Goal: Task Accomplishment & Management: Use online tool/utility

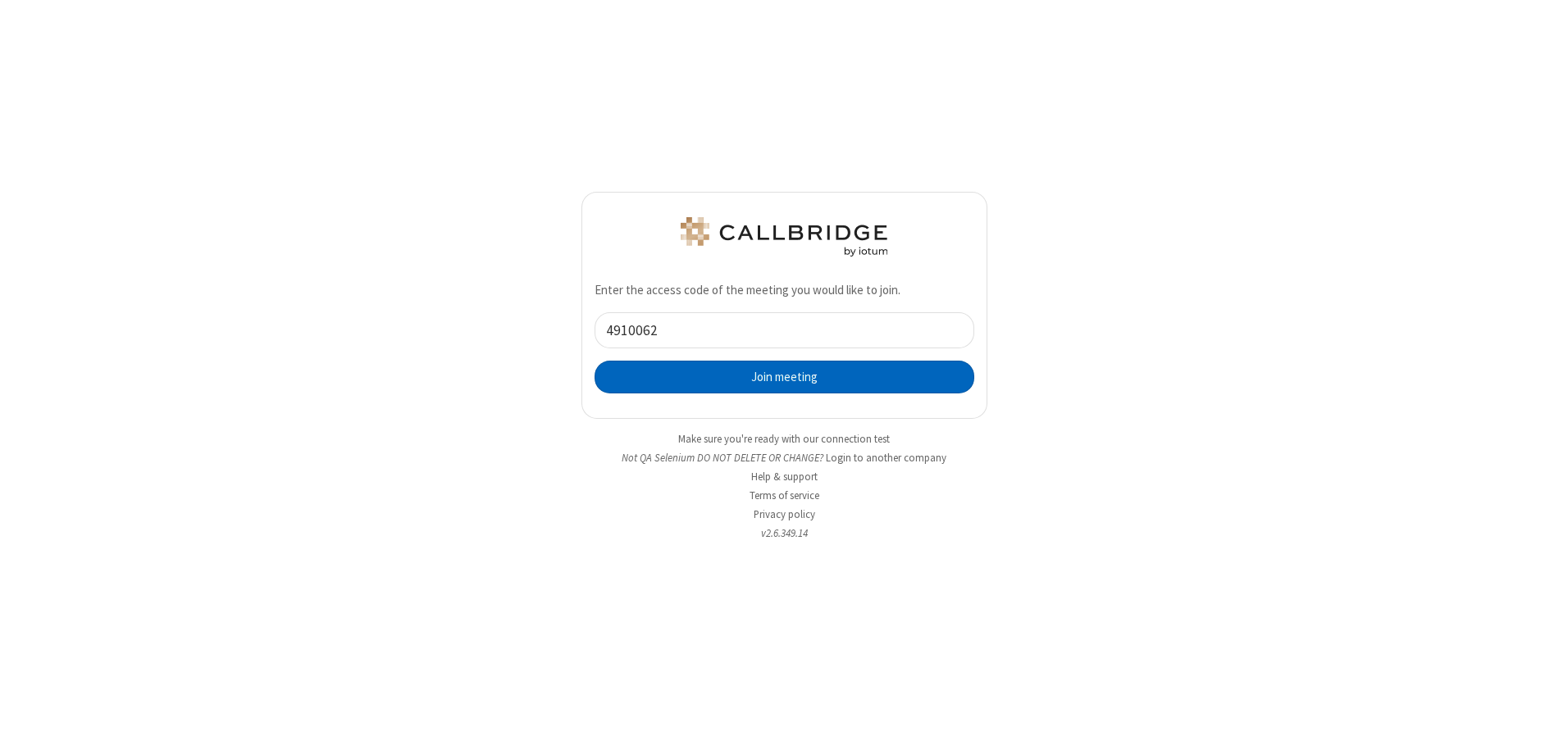
type input "4910062"
click at [784, 376] on button "Join meeting" at bounding box center [784, 377] width 380 height 32
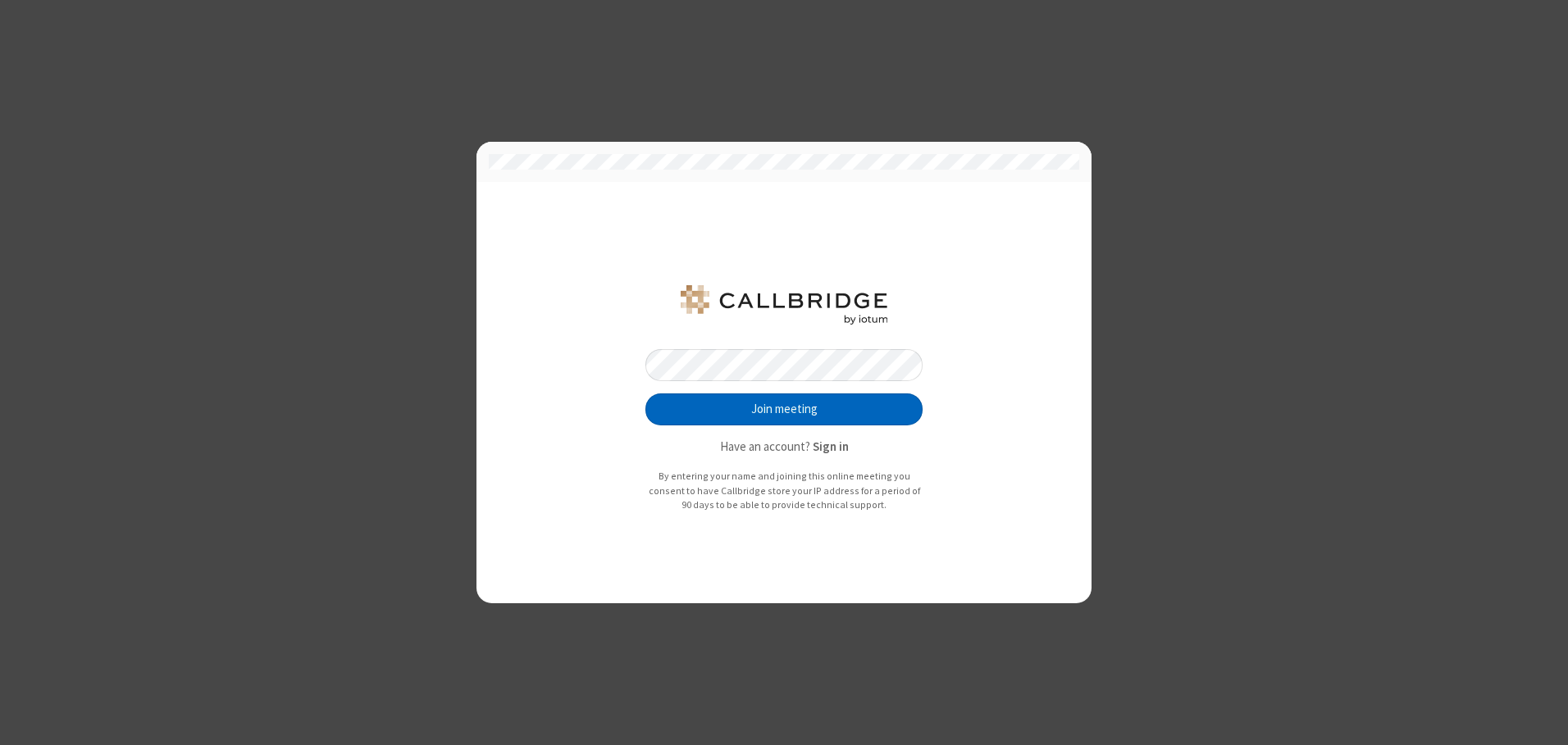
click at [784, 409] on button "Join meeting" at bounding box center [783, 409] width 277 height 32
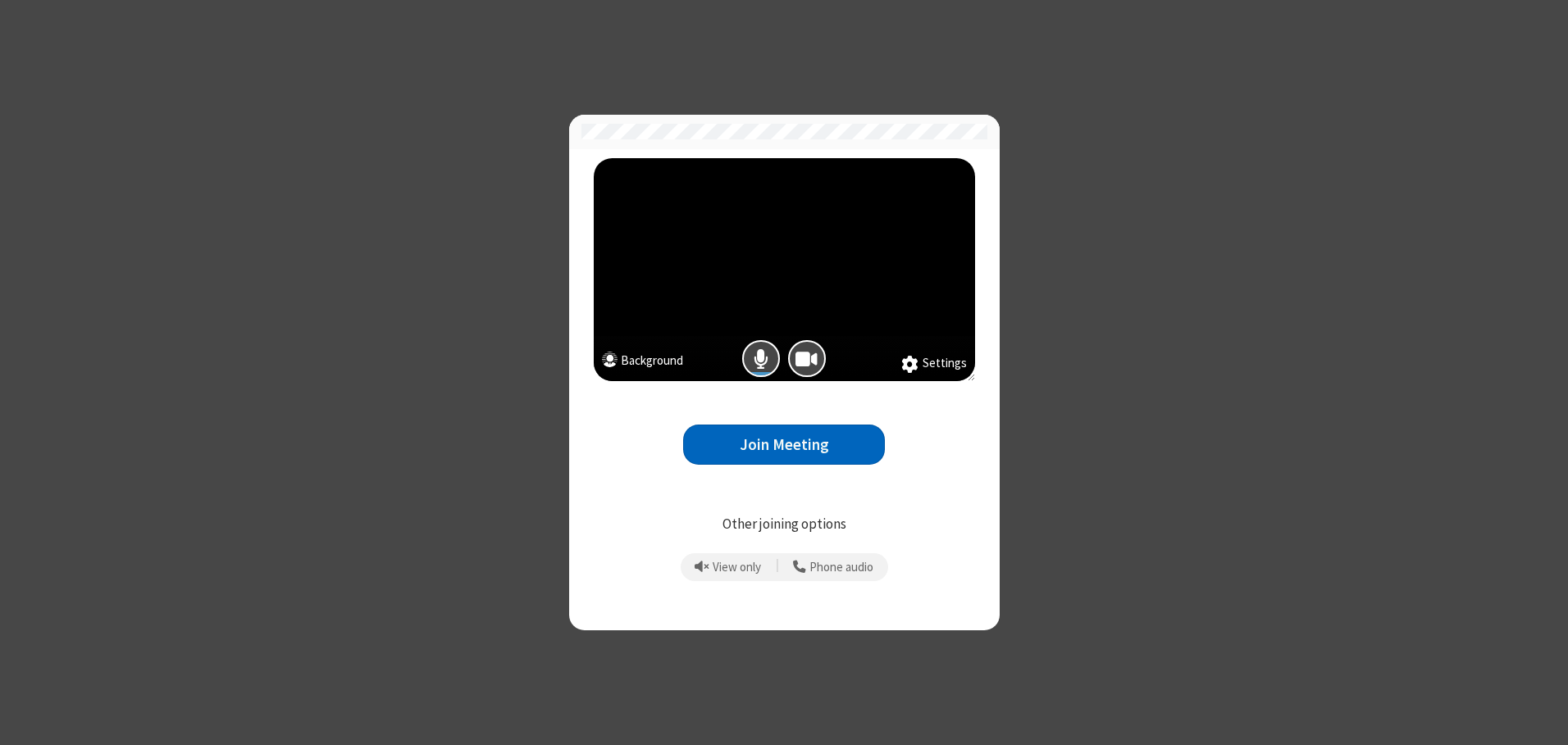
click at [784, 445] on button "Join Meeting" at bounding box center [784, 445] width 202 height 41
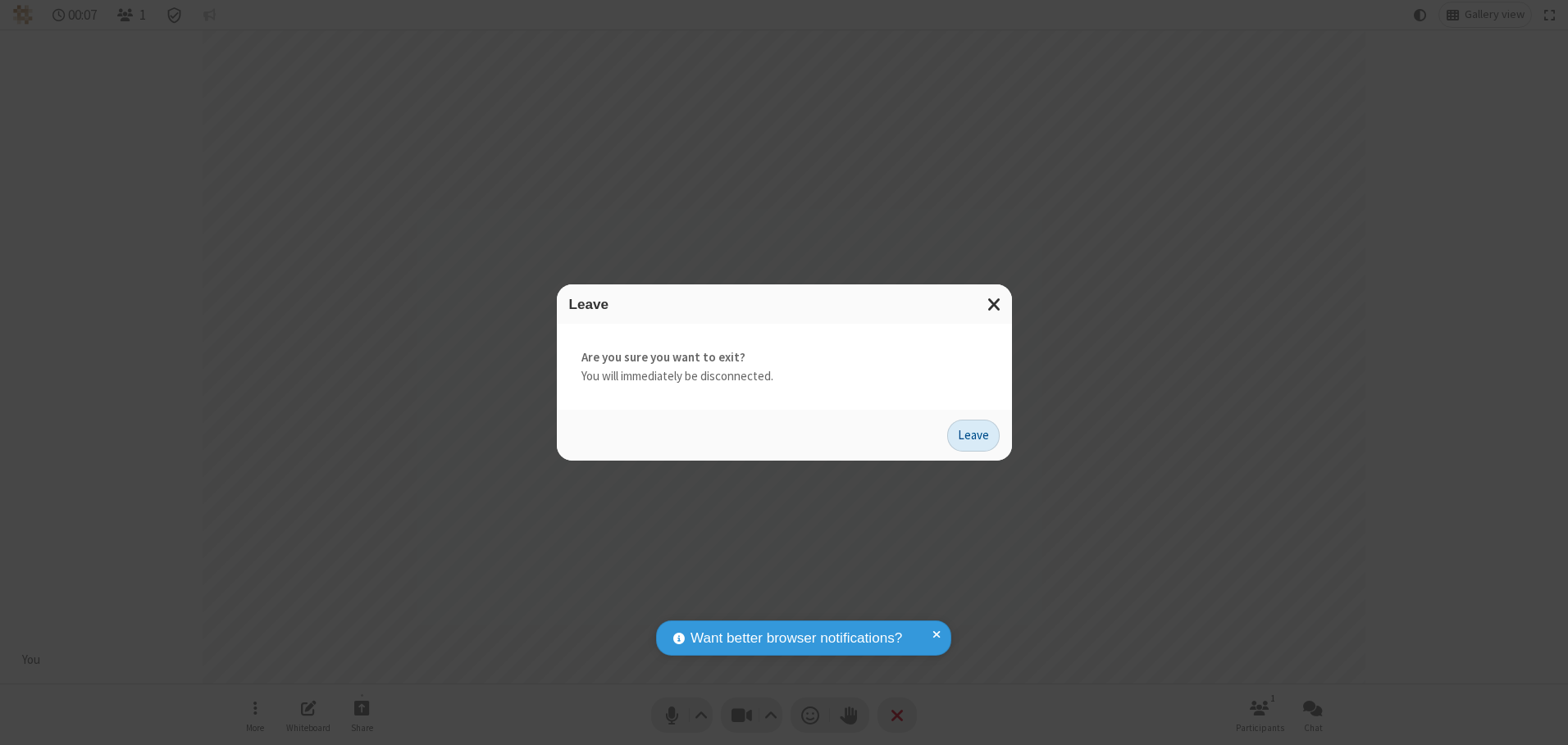
click at [973, 436] on button "Leave" at bounding box center [973, 436] width 52 height 32
